Goal: Connect with others: Connect with others

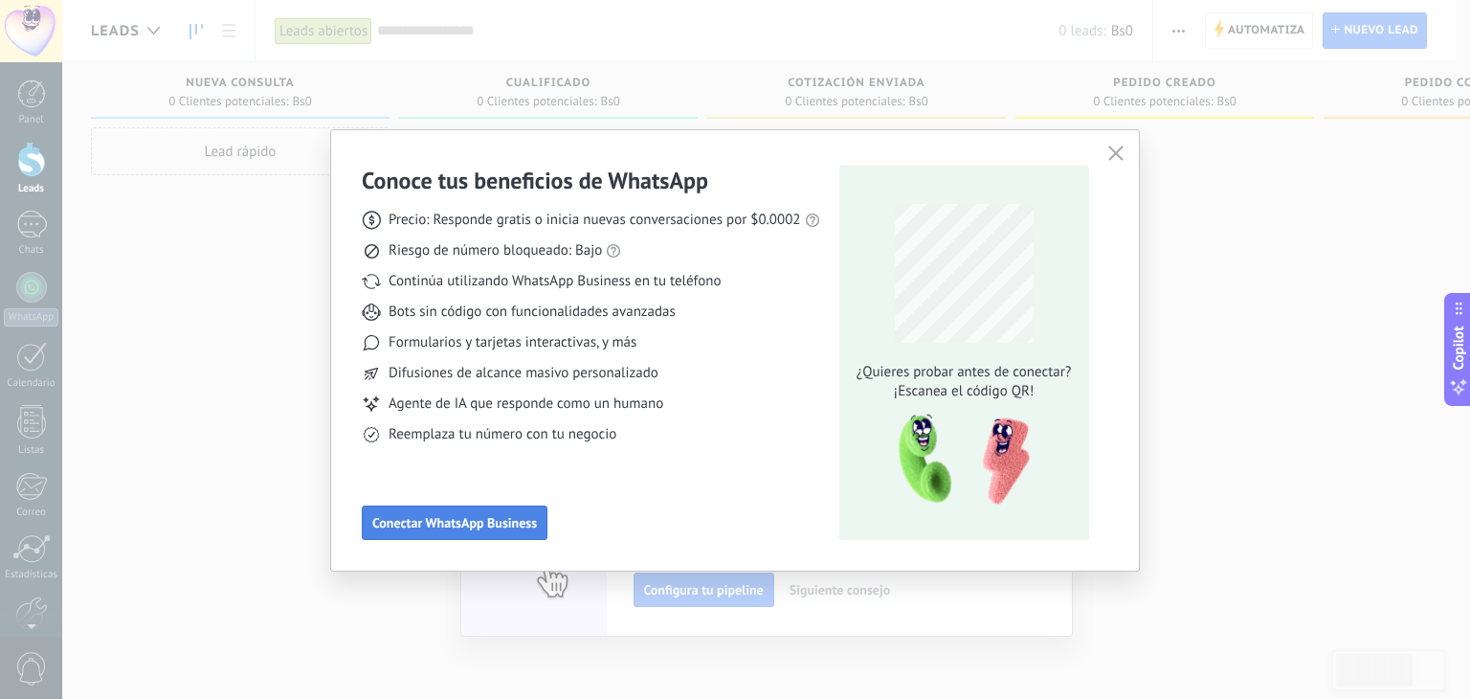
click at [508, 509] on button "Conectar WhatsApp Business" at bounding box center [455, 522] width 186 height 34
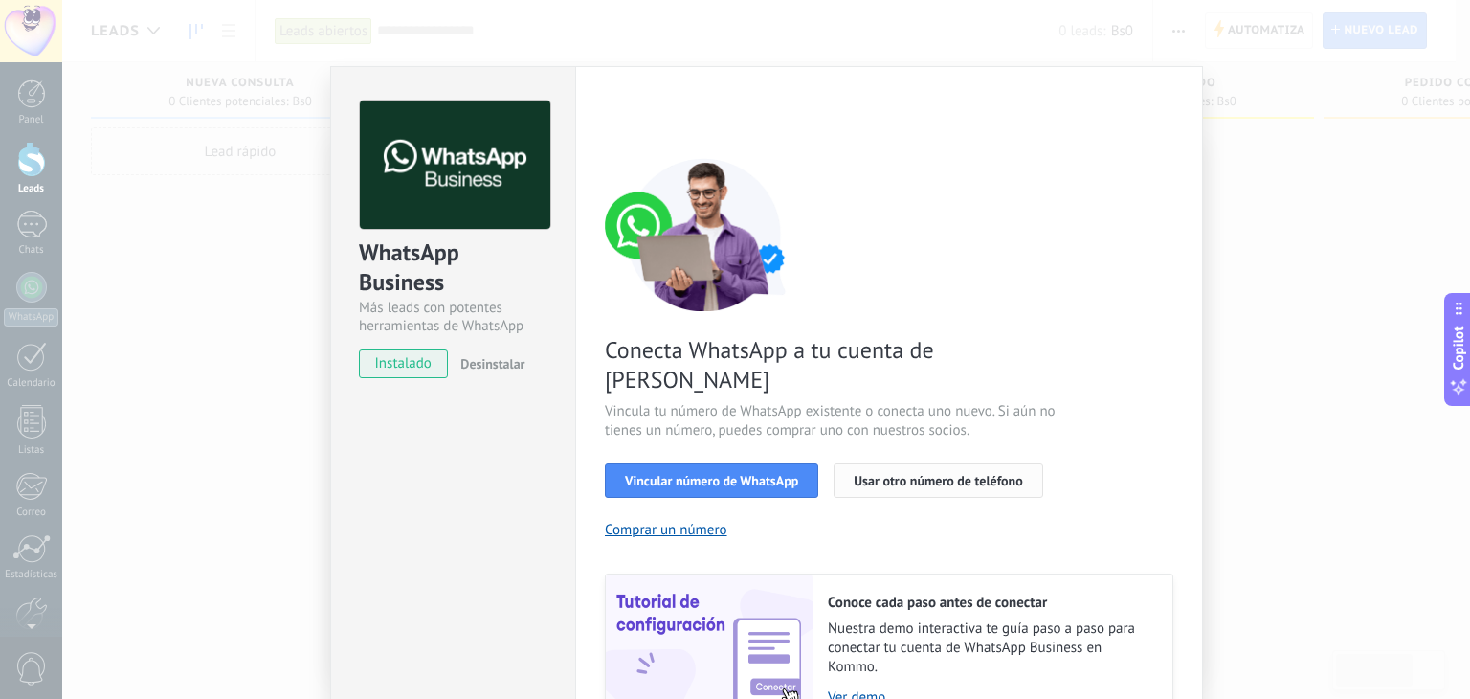
click at [885, 474] on span "Usar otro número de teléfono" at bounding box center [938, 480] width 168 height 13
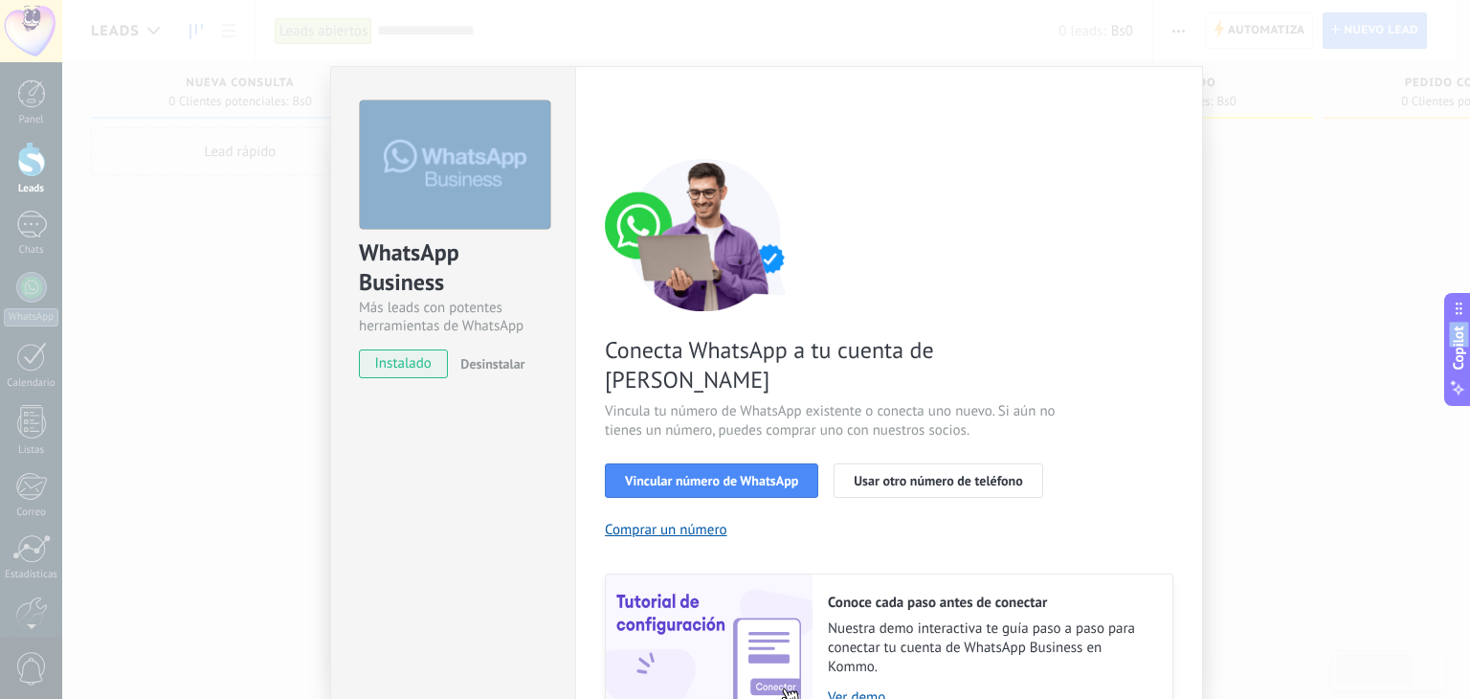
drag, startPoint x: 1442, startPoint y: 270, endPoint x: 1448, endPoint y: 354, distance: 84.5
click at [1448, 354] on body ".abecls-1,.abecls-2{fill-rule:evenodd}.abecls-2{fill:#fff} .abhcls-1{fill:none}…" at bounding box center [735, 349] width 1470 height 699
click at [770, 474] on span "Vincular número de WhatsApp" at bounding box center [711, 480] width 173 height 13
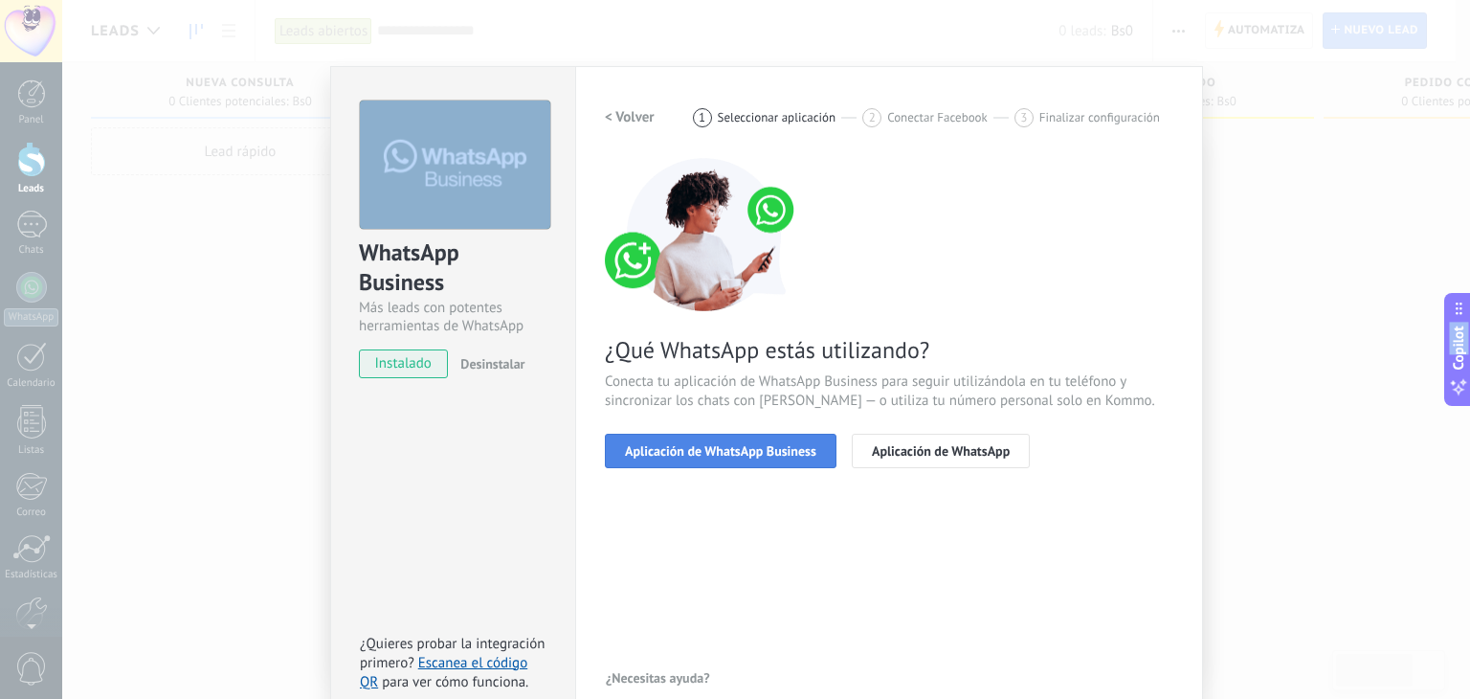
click at [706, 456] on span "Aplicación de WhatsApp Business" at bounding box center [720, 450] width 191 height 13
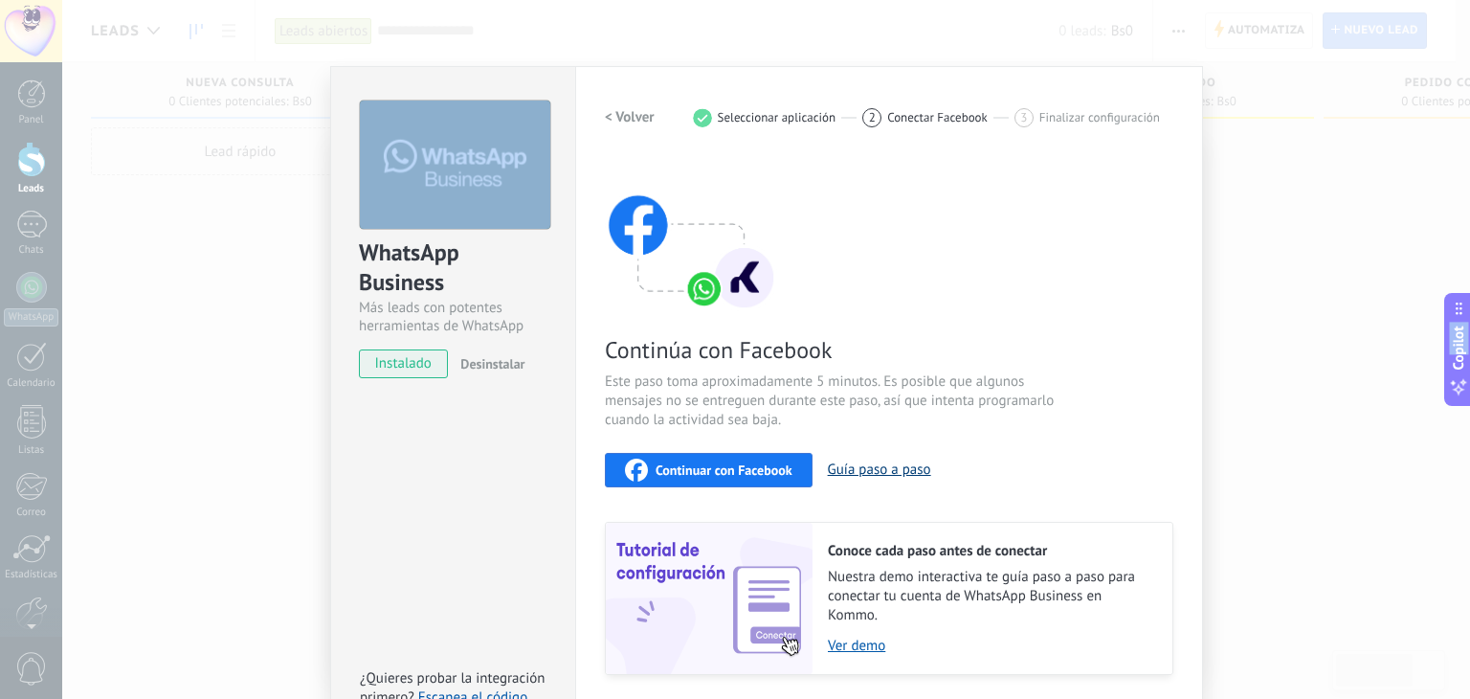
click at [896, 469] on button "Guía paso a paso" at bounding box center [879, 469] width 103 height 18
click at [724, 476] on span "Continuar con Facebook" at bounding box center [724, 469] width 137 height 13
